Goal: Information Seeking & Learning: Learn about a topic

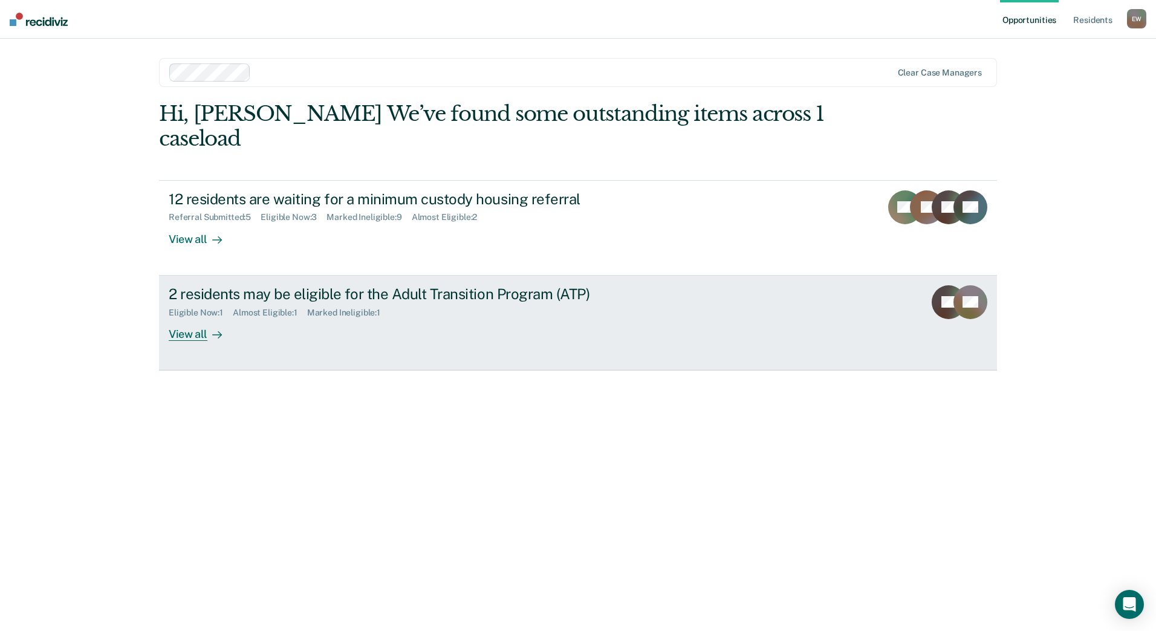
click at [317, 295] on div "2 residents may be eligible for the Adult Transition Program (ATP)" at bounding box center [381, 294] width 424 height 18
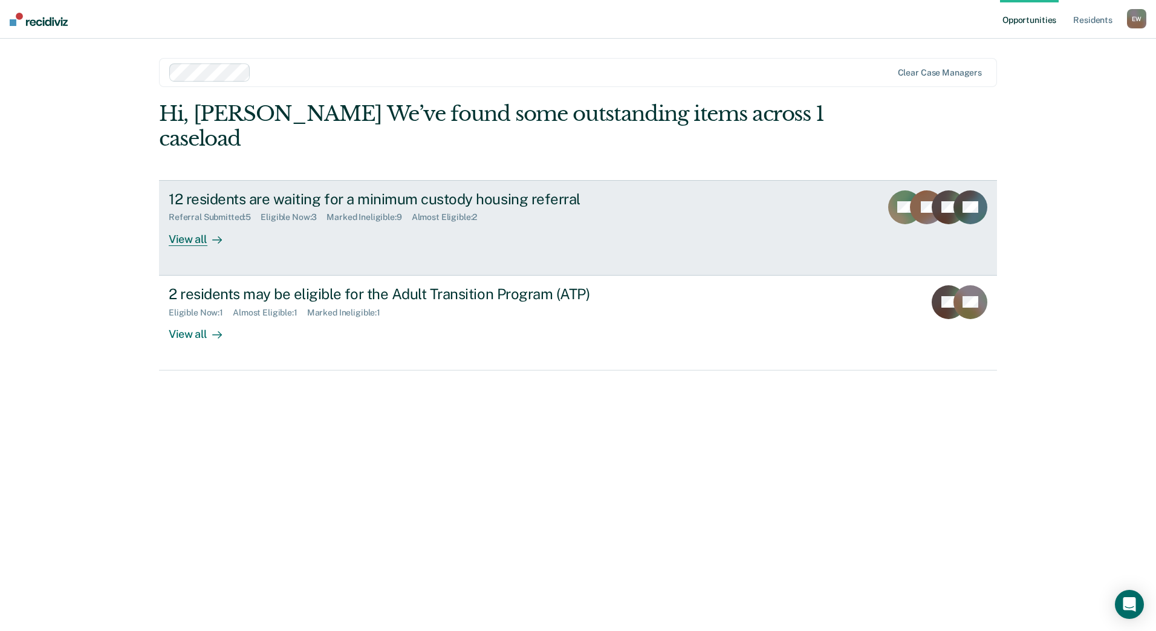
click at [274, 223] on div "12 residents are waiting for a minimum custody housing referral Referral Submit…" at bounding box center [395, 218] width 453 height 56
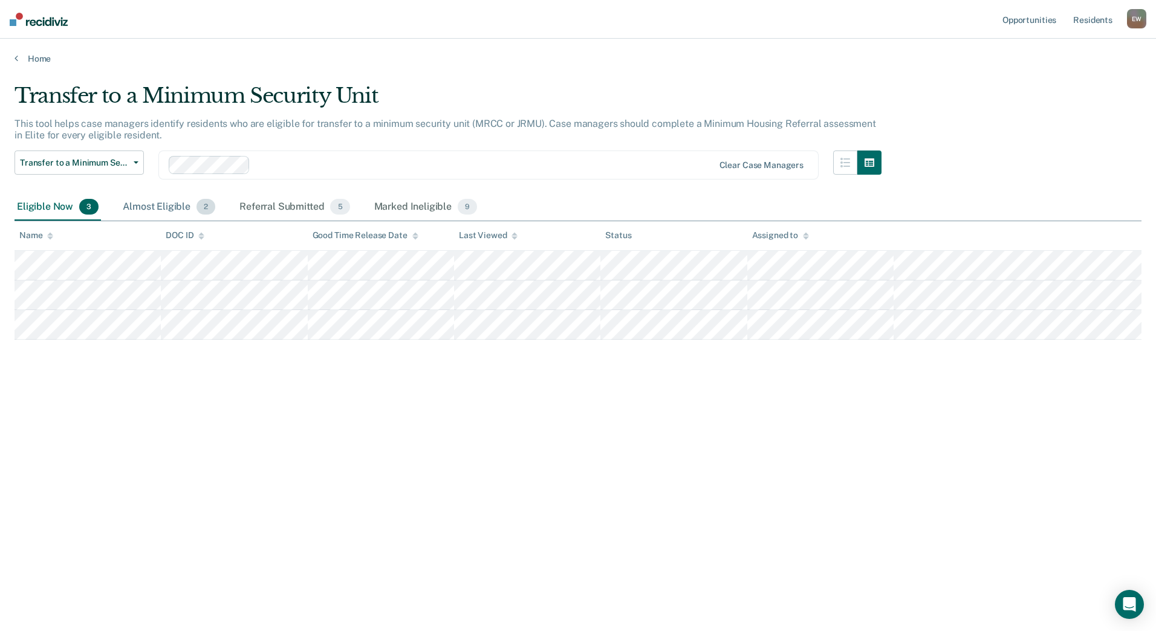
click at [170, 204] on div "Almost Eligible 2" at bounding box center [168, 207] width 97 height 27
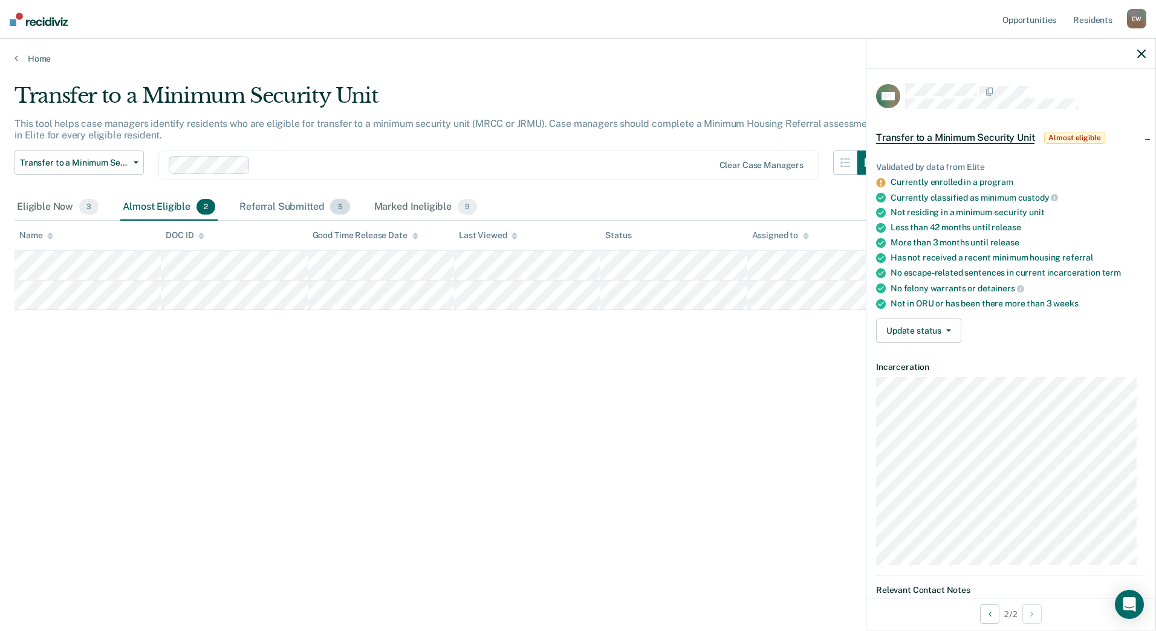
click at [256, 208] on div "Referral Submitted 5" at bounding box center [294, 207] width 115 height 27
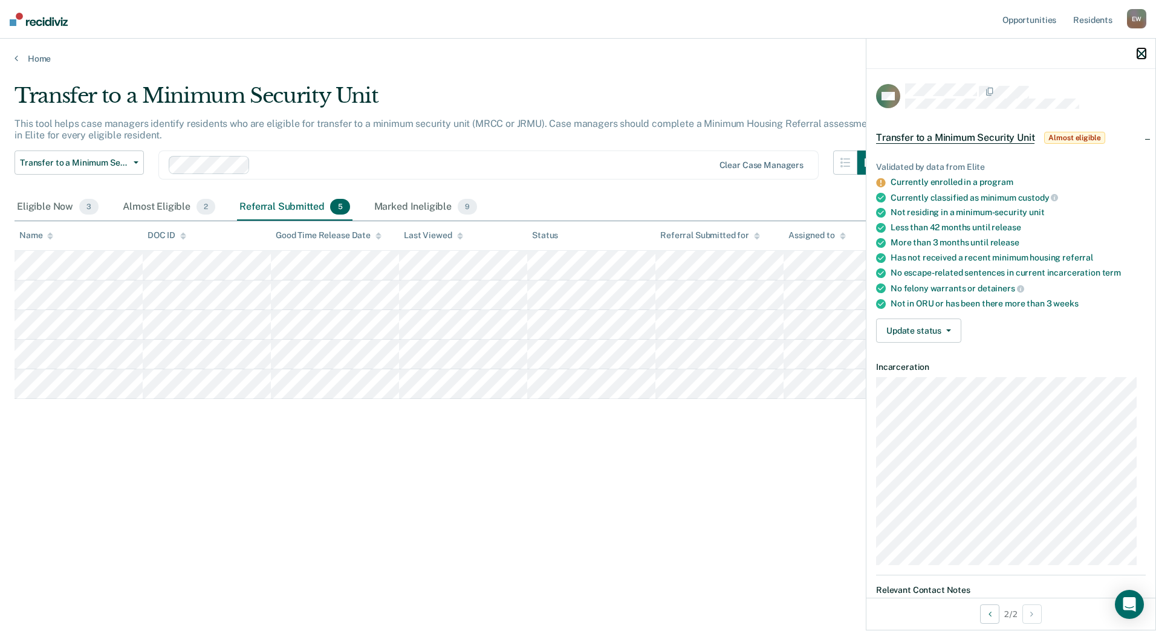
click at [1141, 50] on icon "button" at bounding box center [1141, 54] width 8 height 8
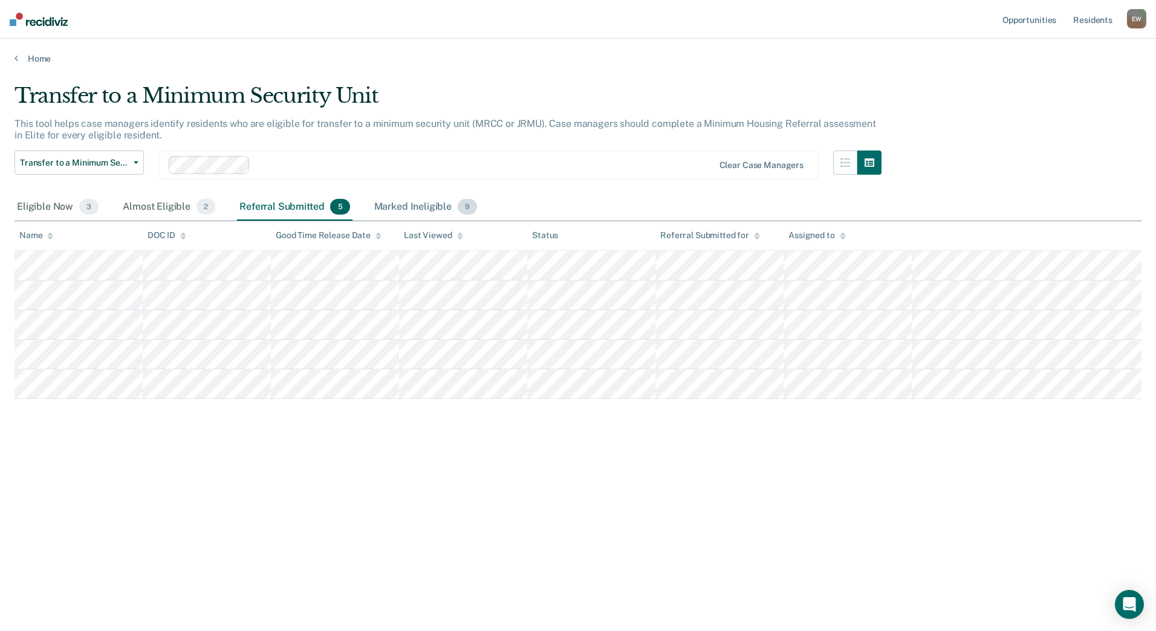
click at [424, 204] on div "Marked Ineligible 9" at bounding box center [426, 207] width 108 height 27
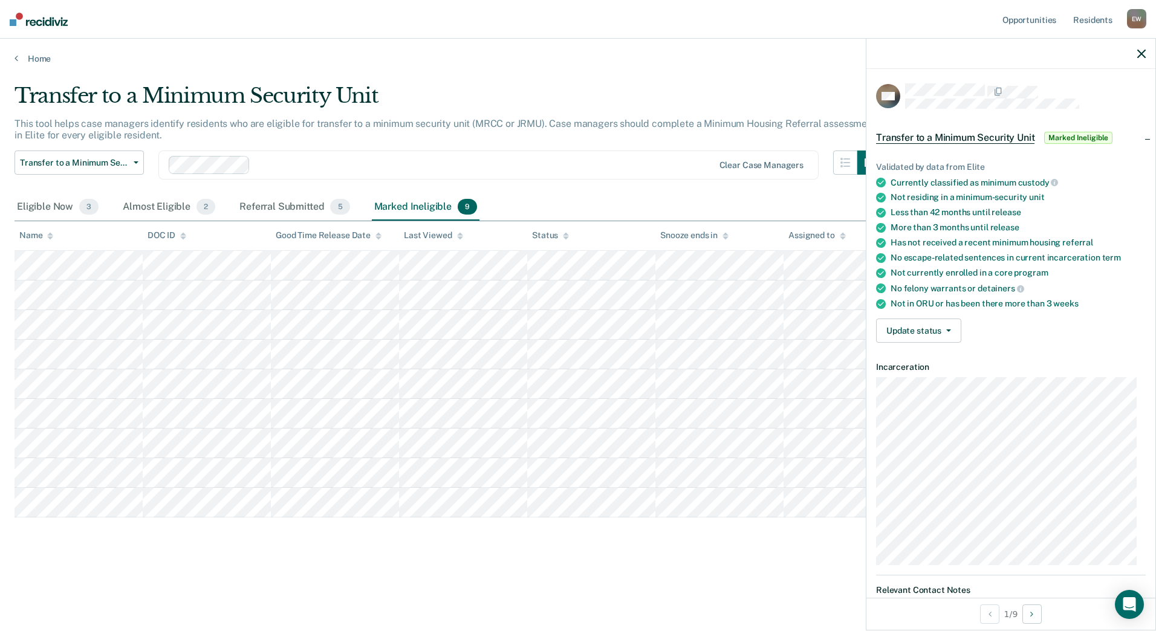
scroll to position [303, 0]
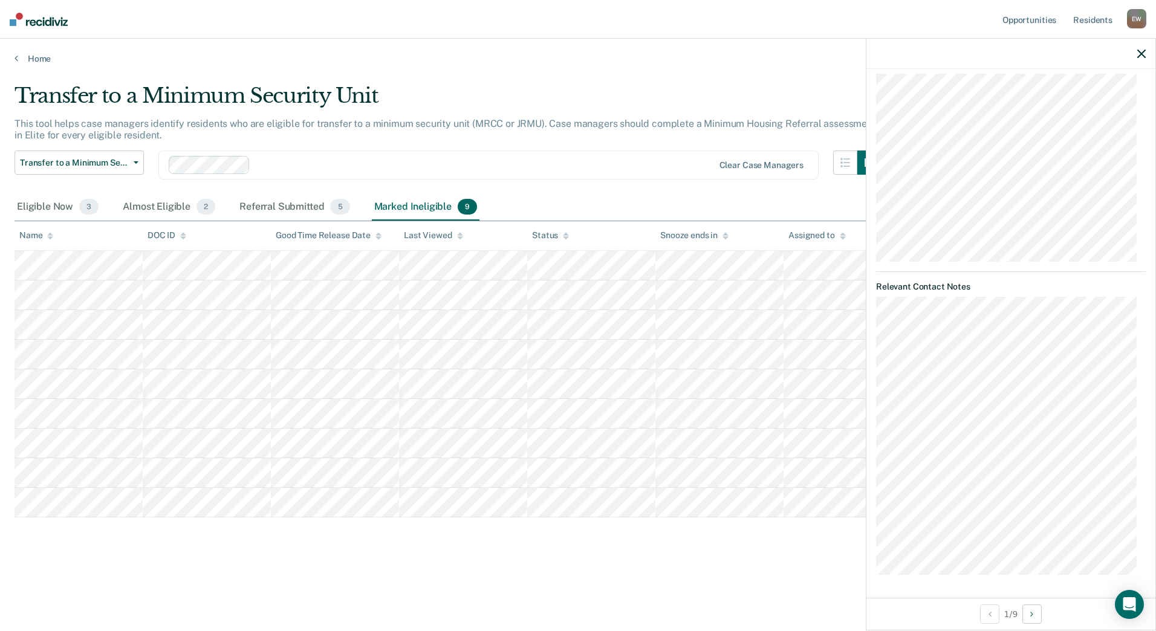
click at [732, 538] on div "Transfer to a Minimum Security Unit This tool helps case managers identify resi…" at bounding box center [578, 311] width 1127 height 457
click at [1140, 53] on icon "button" at bounding box center [1141, 54] width 8 height 8
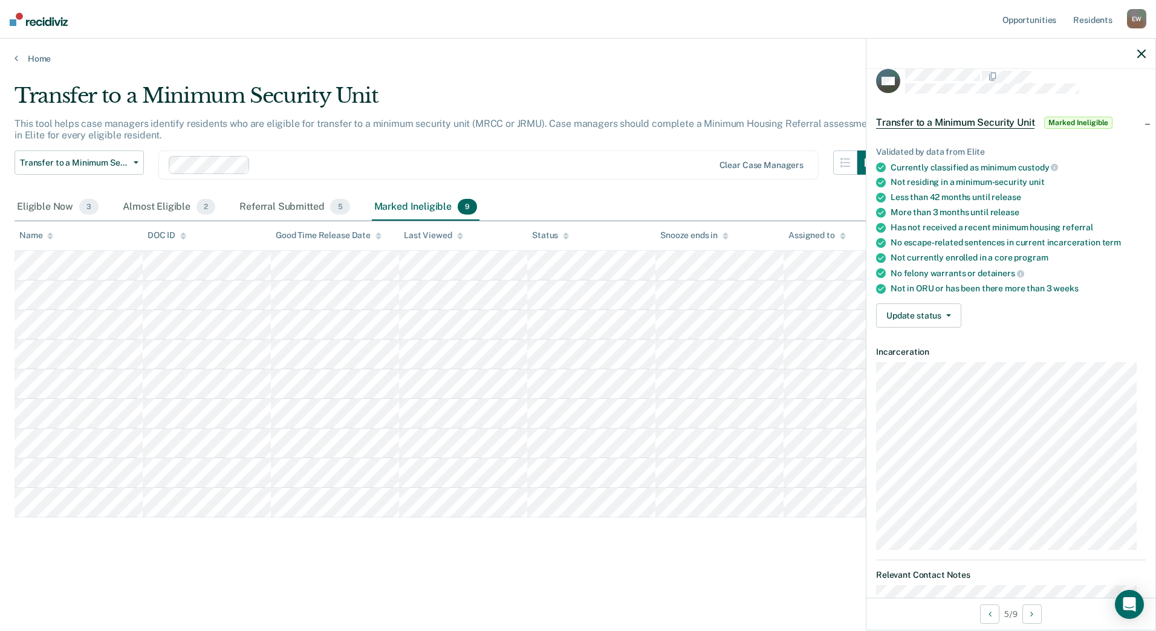
scroll to position [0, 0]
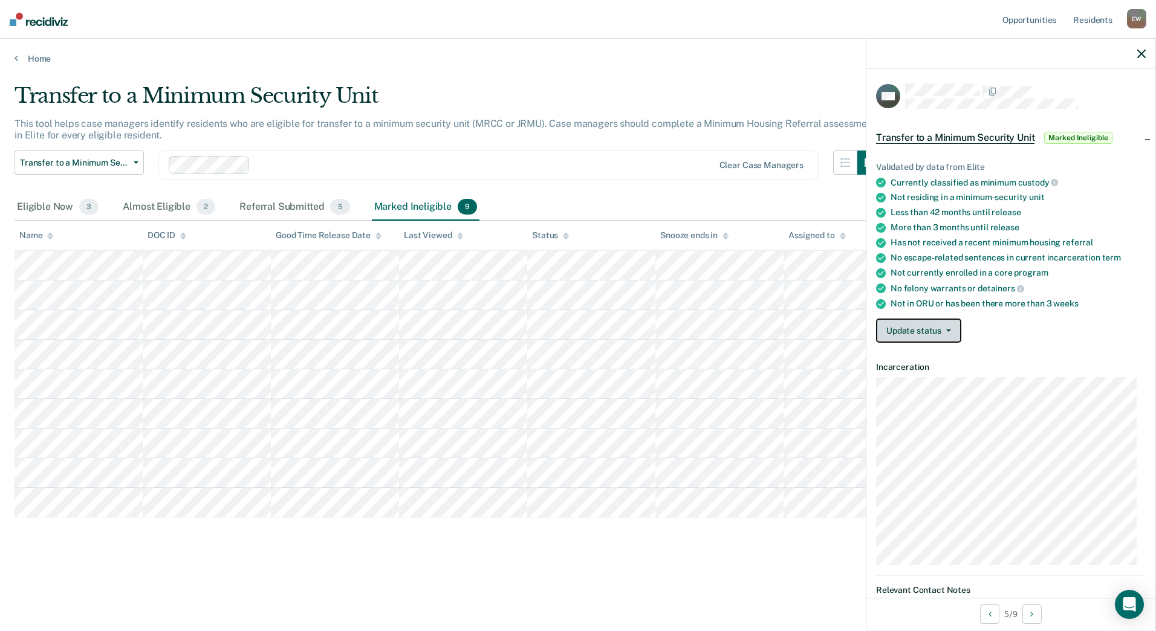
click at [954, 330] on button "Update status" at bounding box center [918, 331] width 85 height 24
click at [944, 326] on button "Update status" at bounding box center [918, 331] width 85 height 24
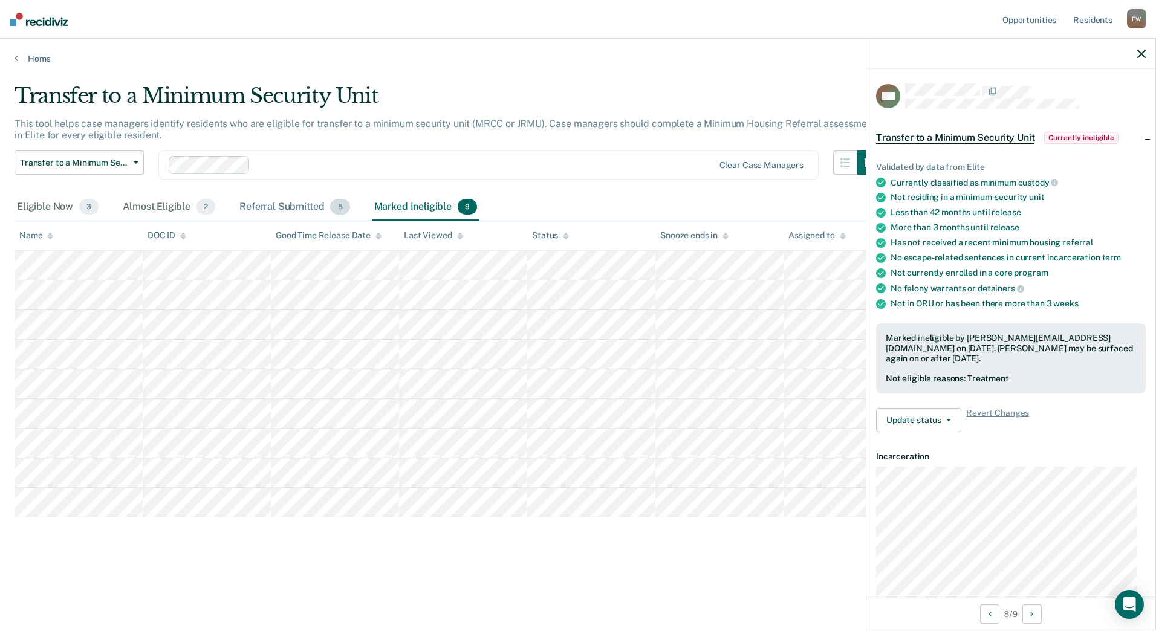
click at [288, 204] on div "Referral Submitted 5" at bounding box center [294, 207] width 115 height 27
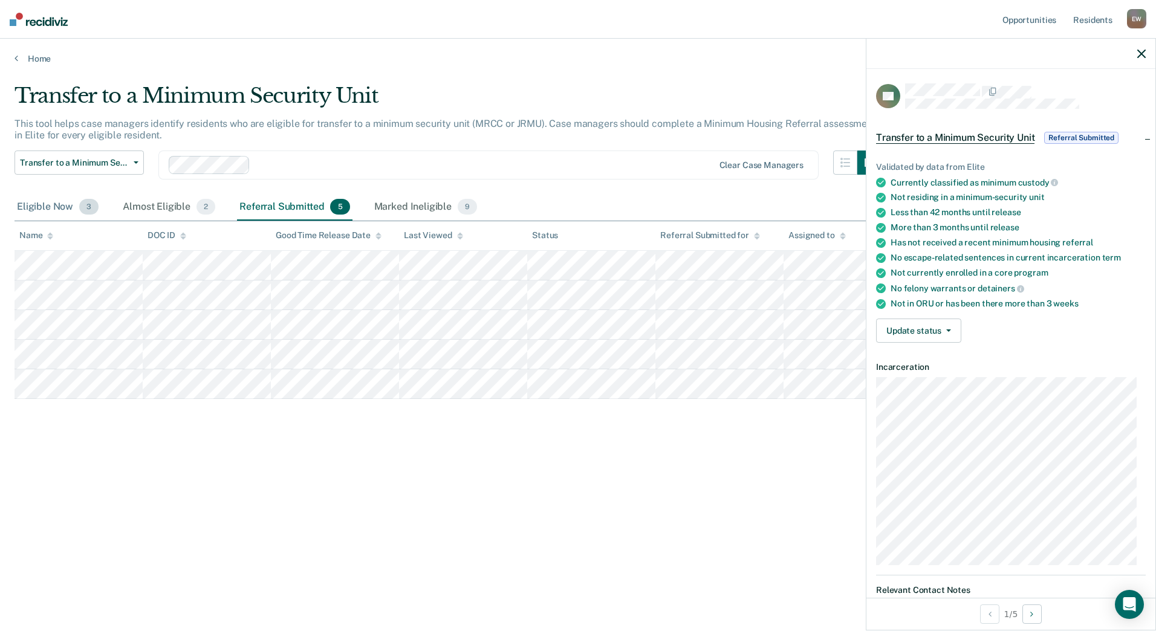
click at [67, 203] on div "Eligible Now 3" at bounding box center [58, 207] width 86 height 27
